Goal: Check status: Check status

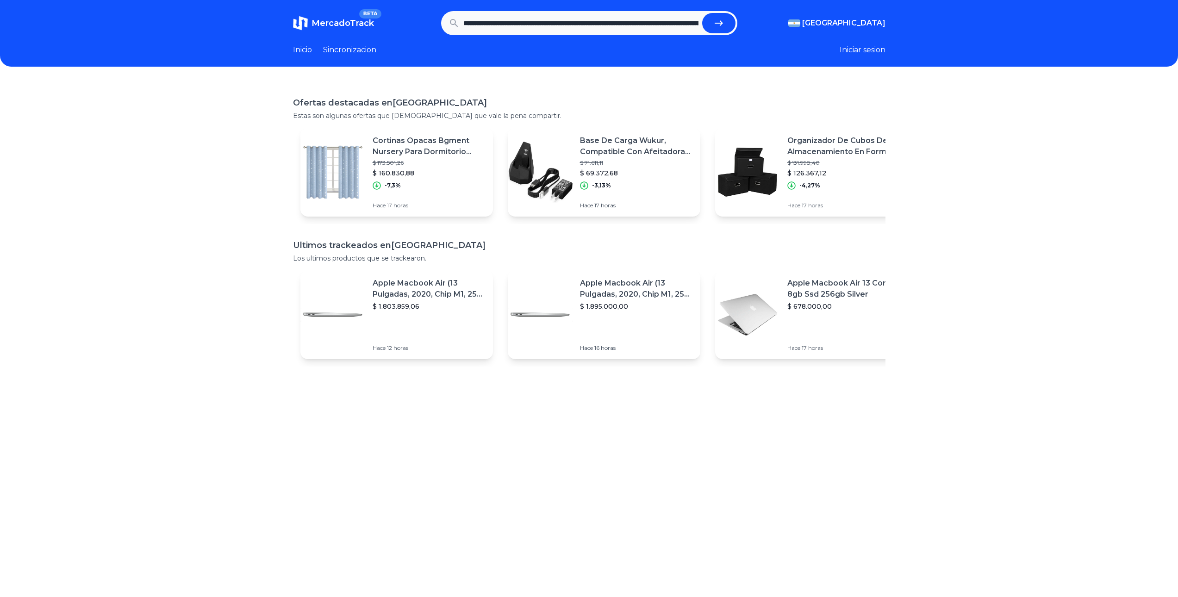
scroll to position [0, 729]
click at [714, 27] on button "submit" at bounding box center [718, 23] width 33 height 20
type input "**********"
